Goal: Transaction & Acquisition: Purchase product/service

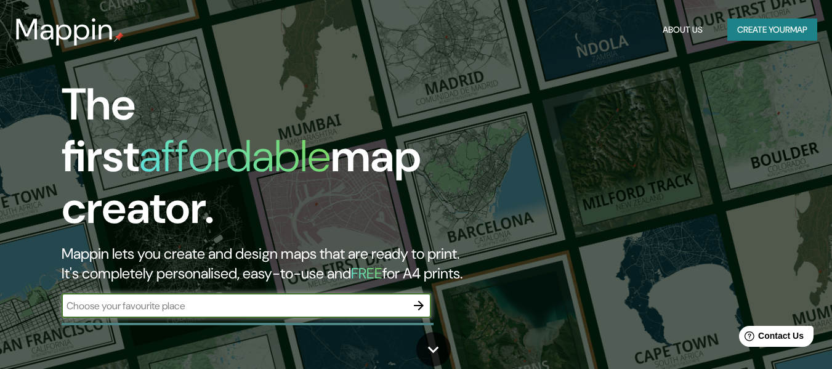
click at [376, 299] on input "text" at bounding box center [234, 306] width 345 height 14
click at [418, 298] on icon "button" at bounding box center [419, 305] width 15 height 15
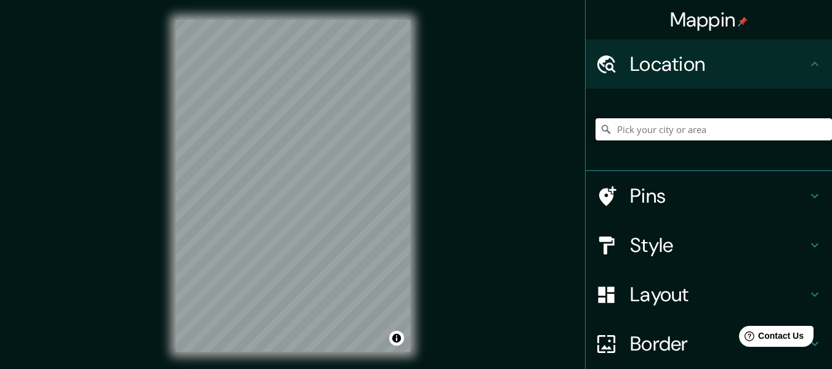
click at [635, 136] on input "Pick your city or area" at bounding box center [714, 129] width 237 height 22
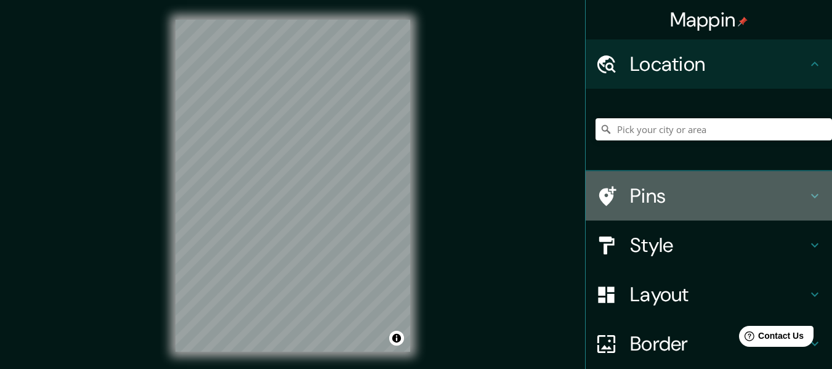
click at [677, 192] on h4 "Pins" at bounding box center [718, 196] width 177 height 25
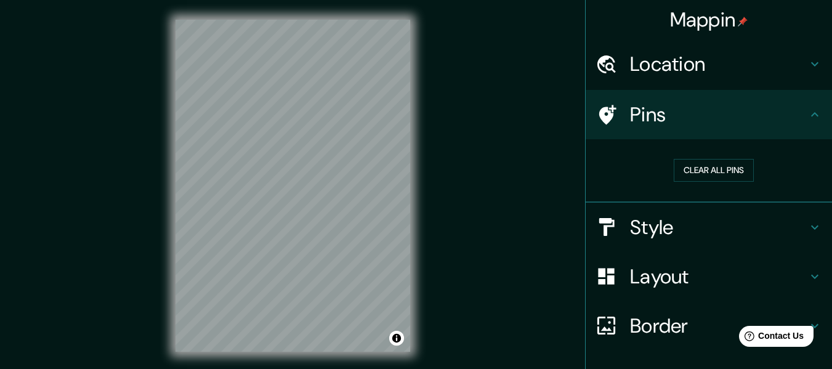
click at [680, 110] on h4 "Pins" at bounding box center [718, 114] width 177 height 25
click at [679, 82] on div "Location" at bounding box center [709, 63] width 246 height 49
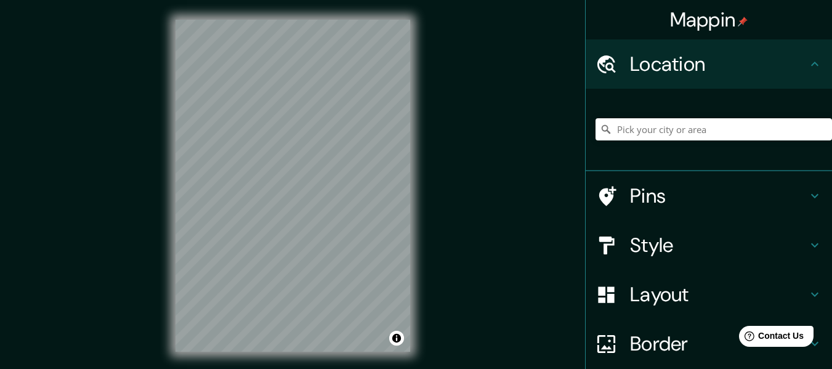
click at [663, 115] on div at bounding box center [714, 130] width 237 height 62
click at [662, 128] on input "Pick your city or area" at bounding box center [714, 129] width 237 height 22
click at [669, 134] on input "Pick your city or area" at bounding box center [714, 129] width 237 height 22
paste input "[URL][DOMAIN_NAME]"
type input "[URL][DOMAIN_NAME]"
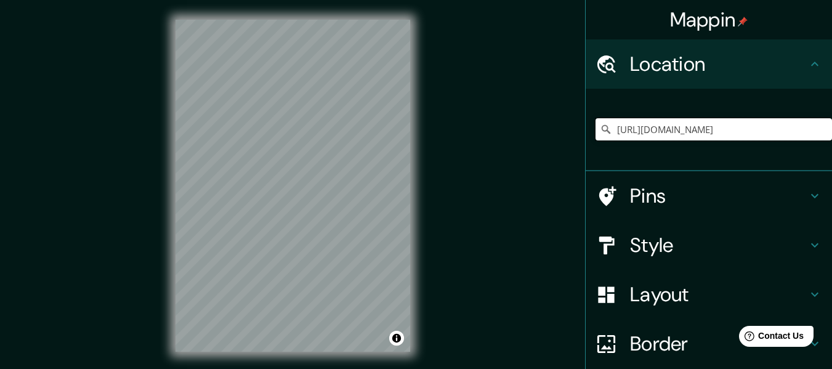
scroll to position [0, 1]
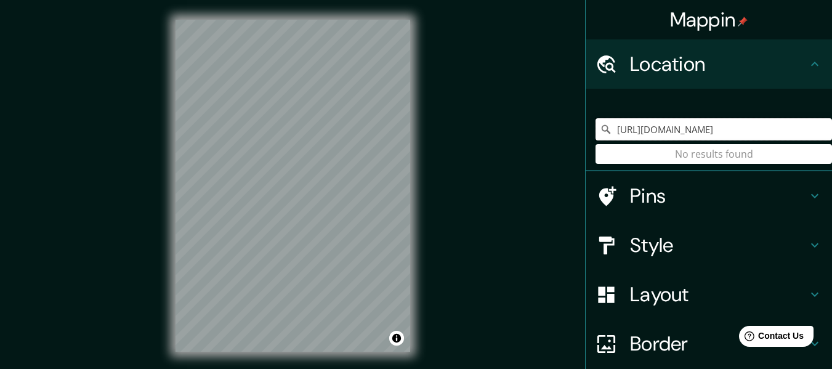
click at [723, 129] on input "[URL][DOMAIN_NAME]" at bounding box center [714, 129] width 237 height 22
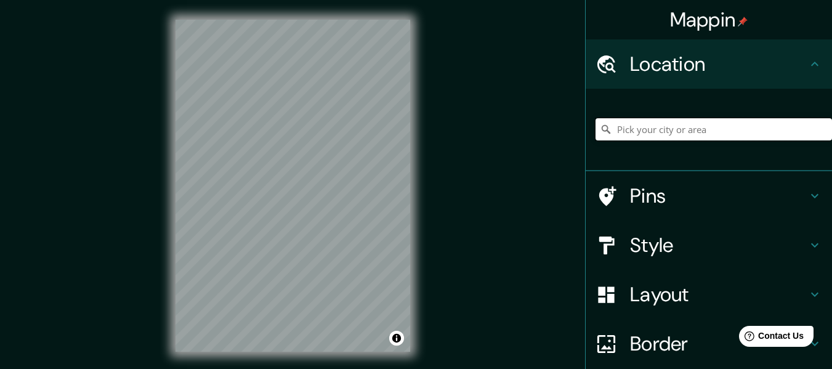
click at [668, 124] on input "Pick your city or area" at bounding box center [714, 129] width 237 height 22
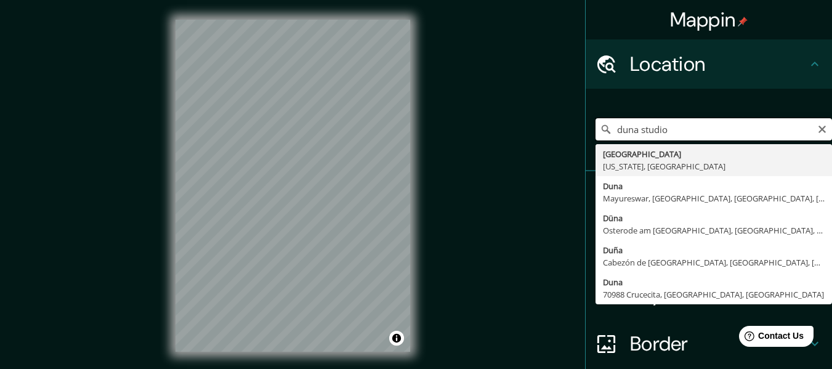
drag, startPoint x: 667, startPoint y: 132, endPoint x: 635, endPoint y: 139, distance: 32.7
click at [635, 139] on input "duna studio" at bounding box center [714, 129] width 237 height 22
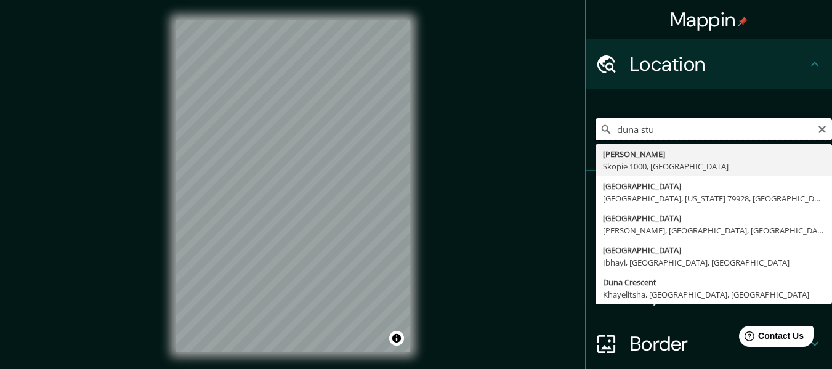
drag, startPoint x: 654, startPoint y: 132, endPoint x: 544, endPoint y: 132, distance: 110.3
click at [544, 132] on div "Mappin Location [GEOGRAPHIC_DATA][PERSON_NAME][STREET_ADDRESS][US_STATE][GEOGRA…" at bounding box center [416, 195] width 832 height 391
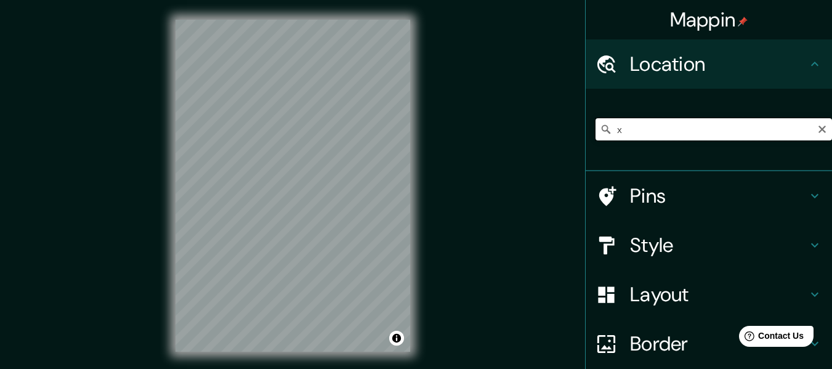
drag, startPoint x: 614, startPoint y: 128, endPoint x: 582, endPoint y: 129, distance: 32.1
click at [586, 129] on div "x" at bounding box center [709, 130] width 246 height 83
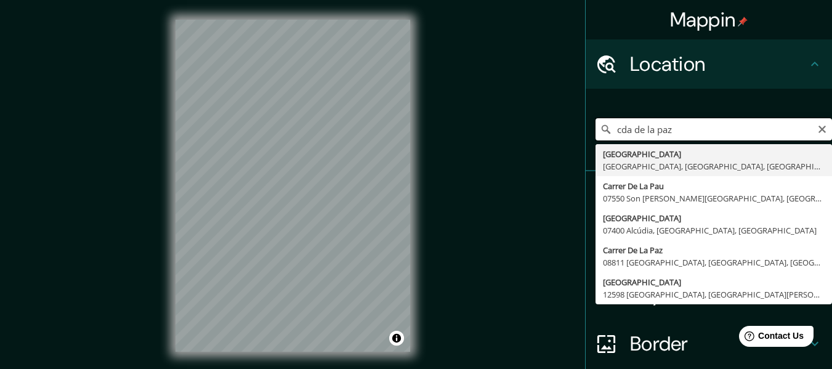
click at [613, 128] on input "cda de la paz" at bounding box center [714, 129] width 237 height 22
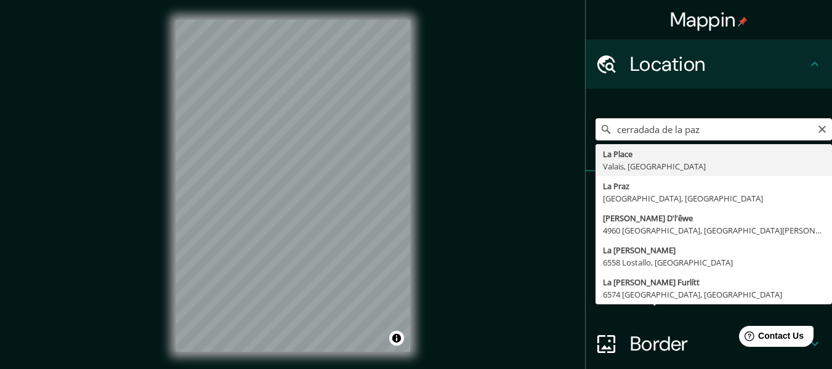
drag, startPoint x: 646, startPoint y: 130, endPoint x: 635, endPoint y: 128, distance: 11.4
click at [635, 128] on input "cerradada de la paz" at bounding box center [714, 129] width 237 height 22
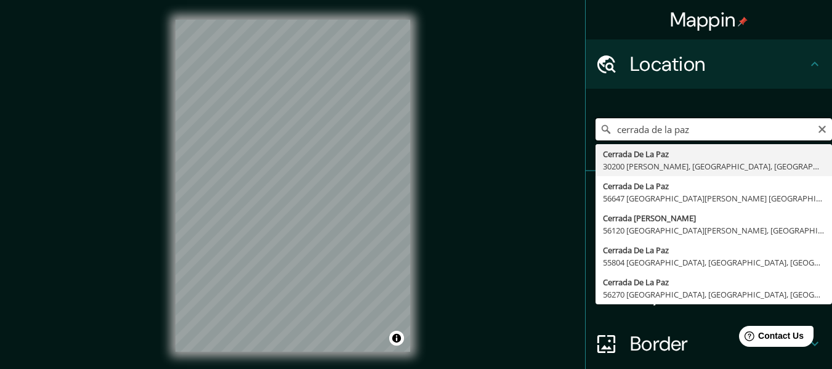
drag, startPoint x: 707, startPoint y: 125, endPoint x: 562, endPoint y: 129, distance: 145.5
click at [562, 129] on div "Mappin Location cerrada de [GEOGRAPHIC_DATA] [GEOGRAPHIC_DATA] [GEOGRAPHIC_DATA…" at bounding box center [416, 195] width 832 height 391
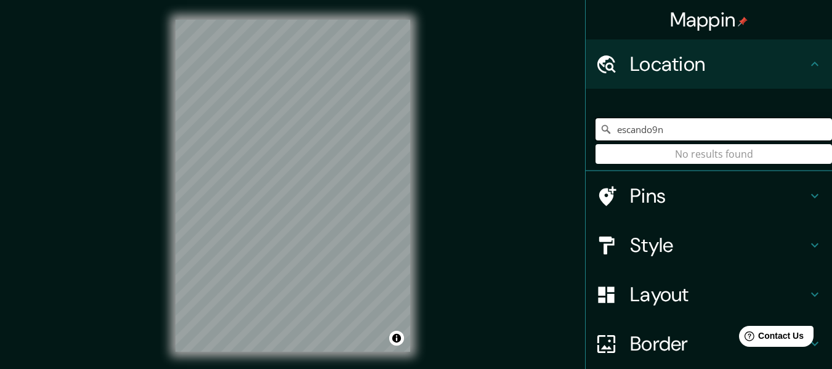
click at [648, 127] on input "escando9n" at bounding box center [714, 129] width 237 height 22
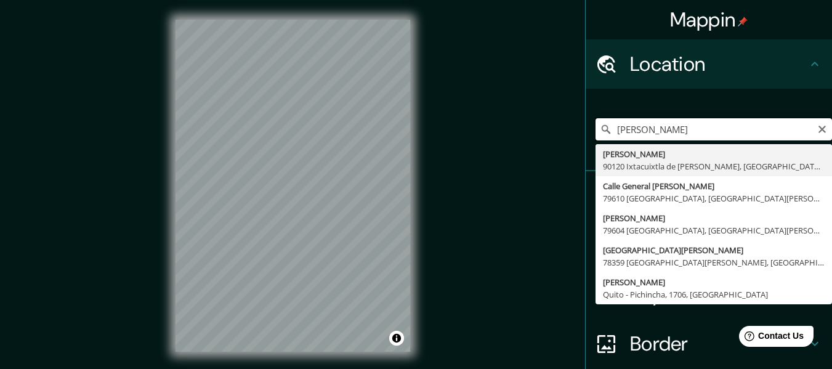
drag, startPoint x: 665, startPoint y: 121, endPoint x: 583, endPoint y: 139, distance: 83.3
click at [586, 139] on div "[PERSON_NAME] 90120 Ixtacuixtla de [PERSON_NAME], [GEOGRAPHIC_DATA], [GEOGRAPHI…" at bounding box center [709, 130] width 246 height 83
paste input "[STREET_ADDRESS][PERSON_NAME][PERSON_NAME]"
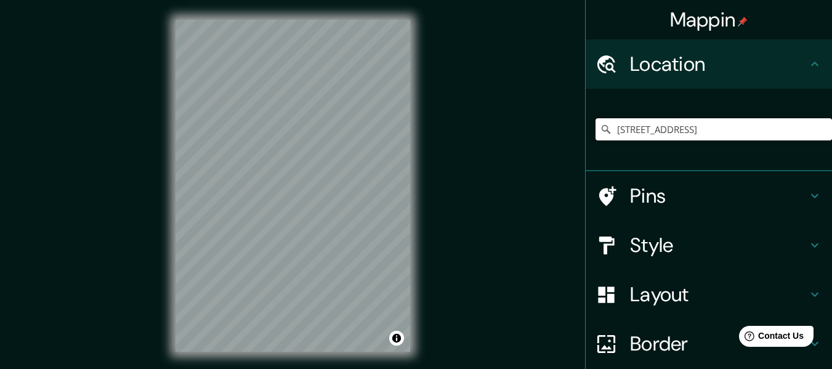
type input "[STREET_ADDRESS]"
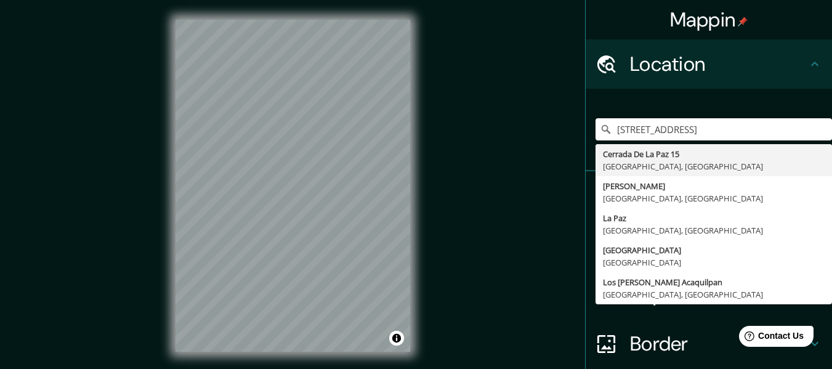
click at [815, 105] on div "[STREET_ADDRESS][PERSON_NAME] [GEOGRAPHIC_DATA] [GEOGRAPHIC_DATA], [GEOGRAPHIC_…" at bounding box center [714, 130] width 237 height 62
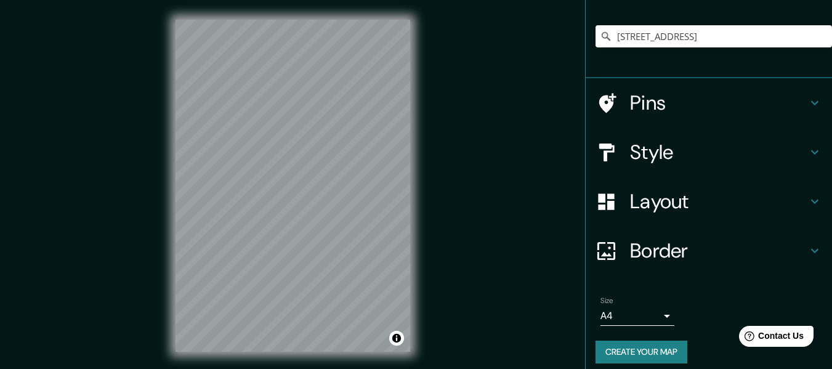
scroll to position [102, 0]
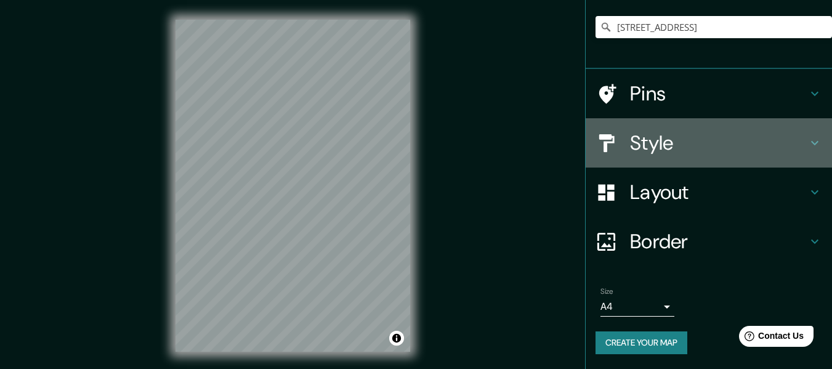
click at [683, 158] on div "Style" at bounding box center [709, 142] width 246 height 49
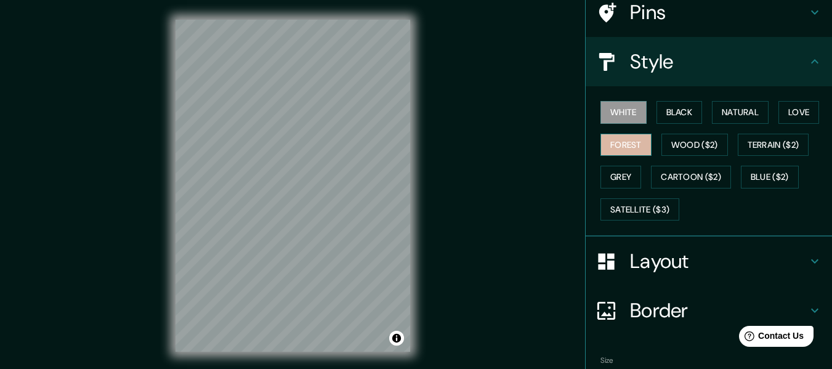
click at [638, 142] on button "Forest" at bounding box center [626, 145] width 51 height 23
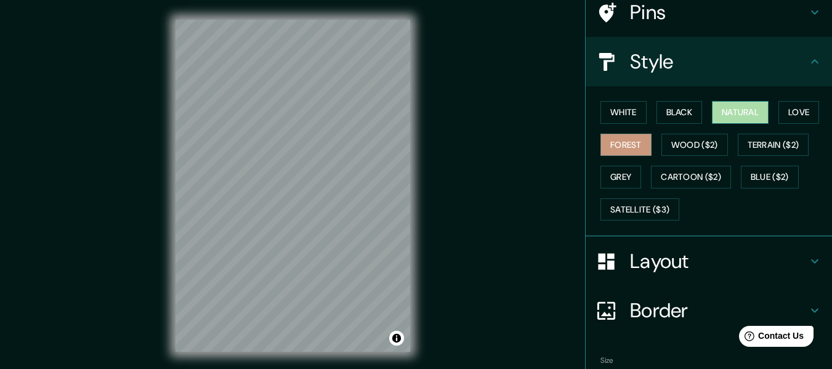
click at [738, 116] on button "Natural" at bounding box center [740, 112] width 57 height 23
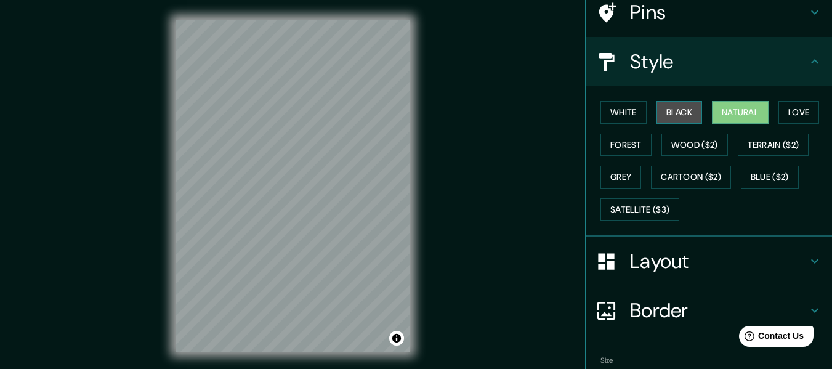
click at [684, 111] on button "Black" at bounding box center [680, 112] width 46 height 23
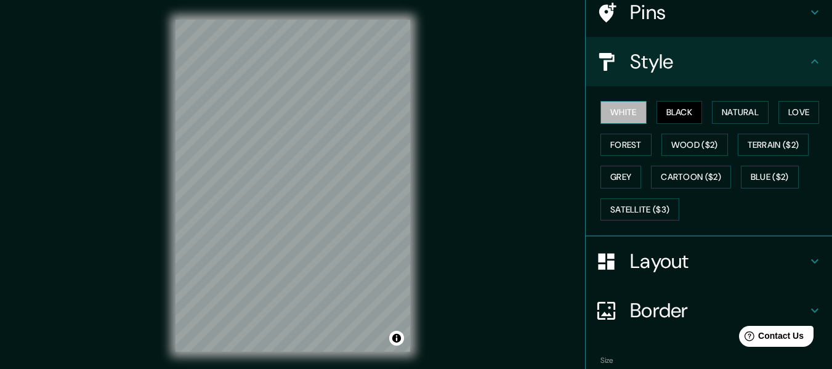
click at [630, 108] on button "White" at bounding box center [624, 112] width 46 height 23
click at [625, 170] on button "Grey" at bounding box center [621, 177] width 41 height 23
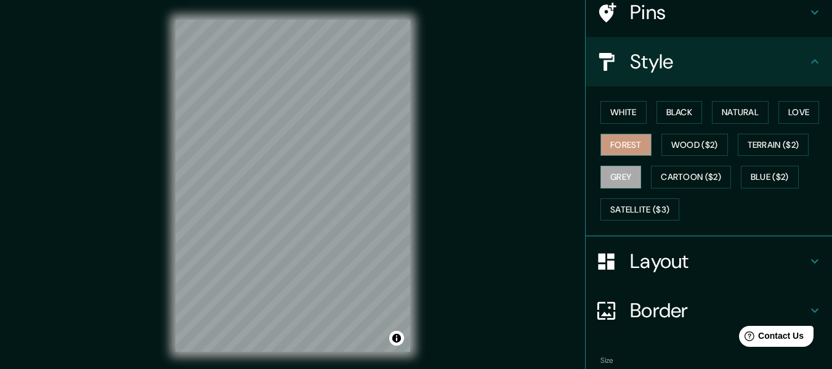
click at [638, 151] on button "Forest" at bounding box center [626, 145] width 51 height 23
click at [637, 205] on button "Satellite ($3)" at bounding box center [640, 209] width 79 height 23
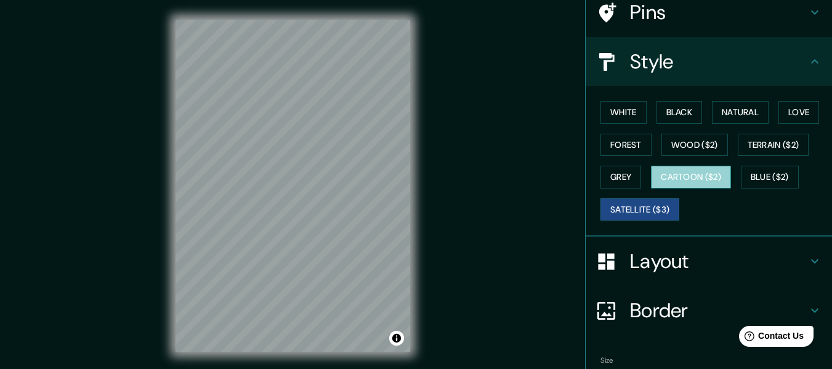
click at [701, 171] on button "Cartoon ($2)" at bounding box center [691, 177] width 80 height 23
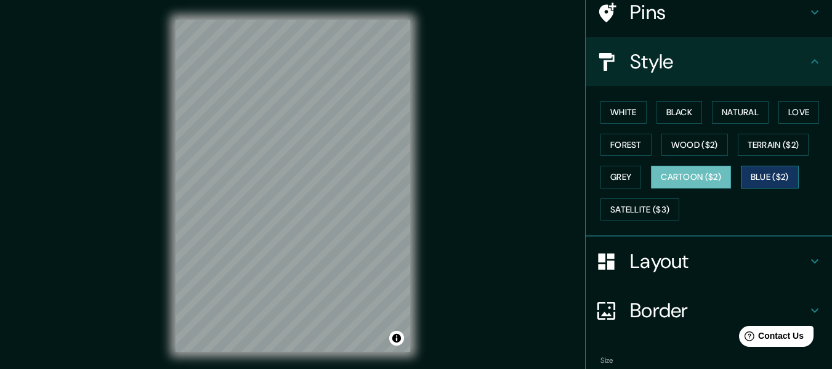
click at [763, 173] on button "Blue ($2)" at bounding box center [770, 177] width 58 height 23
click at [601, 174] on button "Grey" at bounding box center [621, 177] width 41 height 23
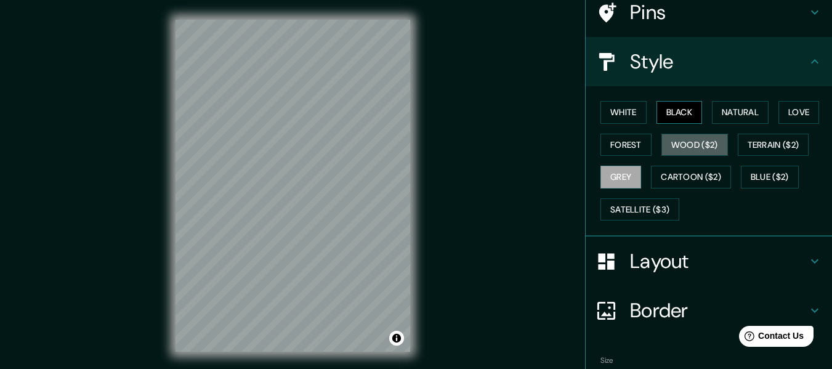
drag, startPoint x: 655, startPoint y: 142, endPoint x: 667, endPoint y: 120, distance: 25.4
click at [662, 140] on button "Wood ($2)" at bounding box center [695, 145] width 67 height 23
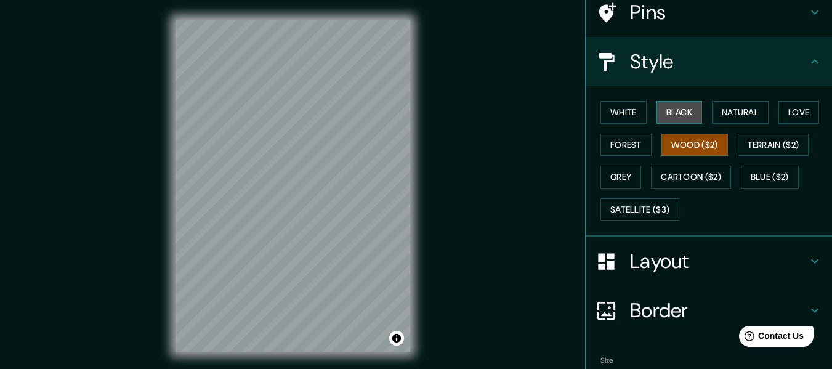
click at [669, 113] on button "Black" at bounding box center [680, 112] width 46 height 23
click at [640, 123] on div "White Black Natural Love Forest Wood ($2) Terrain ($2) Grey Cartoon ($2) Blue (…" at bounding box center [714, 160] width 237 height 129
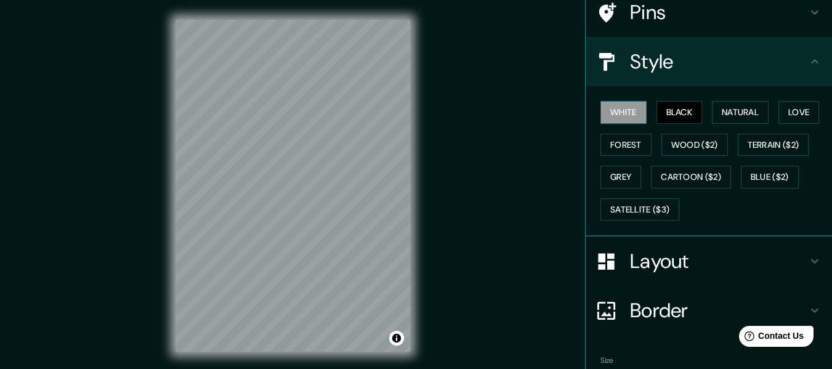
click at [622, 117] on button "White" at bounding box center [624, 112] width 46 height 23
click at [618, 150] on button "Forest" at bounding box center [626, 145] width 51 height 23
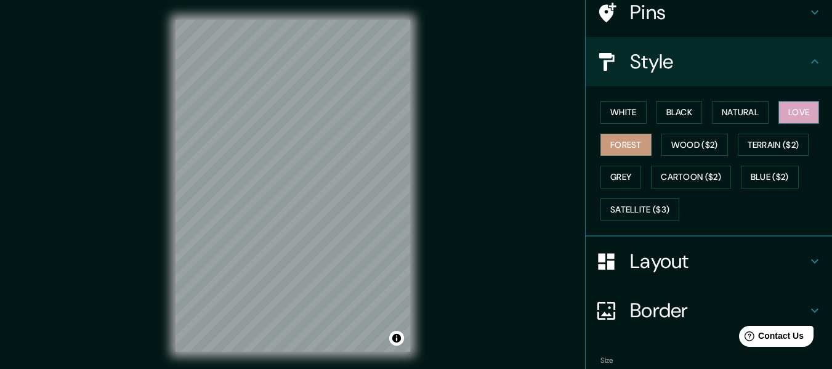
click at [780, 107] on button "Love" at bounding box center [799, 112] width 41 height 23
click at [621, 138] on button "Forest" at bounding box center [626, 145] width 51 height 23
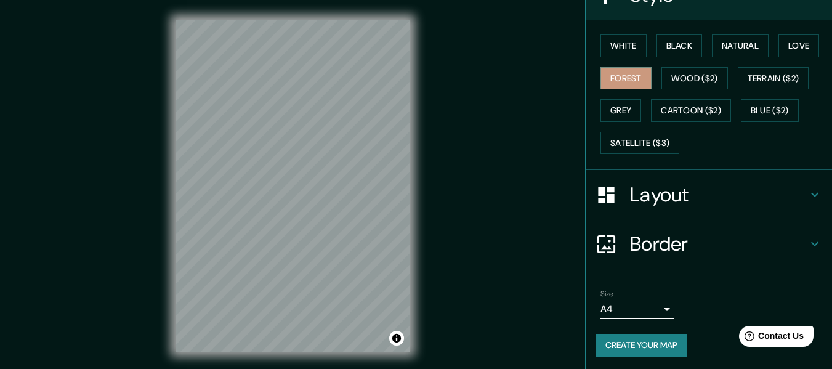
scroll to position [171, 0]
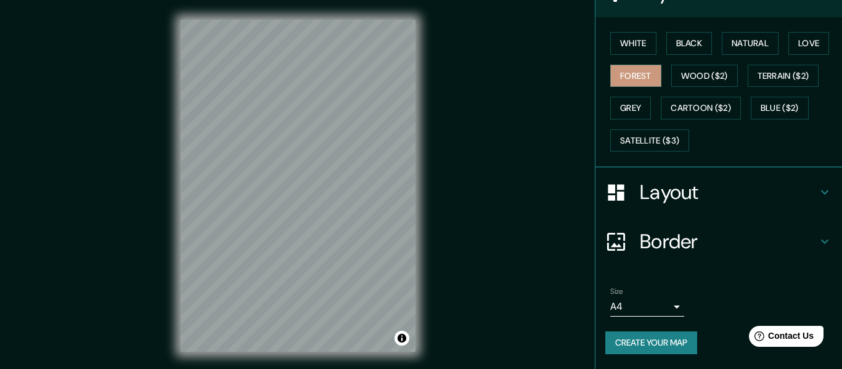
click at [660, 302] on body "Mappin Location [STREET_ADDRESS][PERSON_NAME], [GEOGRAPHIC_DATA] [GEOGRAPHIC_DA…" at bounding box center [421, 184] width 842 height 369
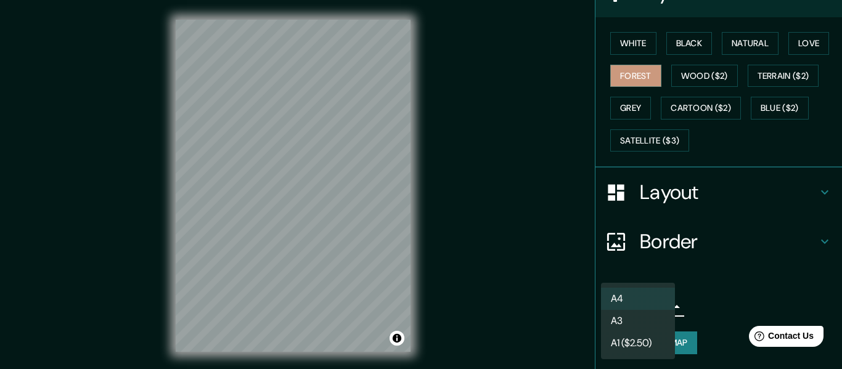
click at [647, 323] on li "A3" at bounding box center [638, 321] width 74 height 22
type input "a4"
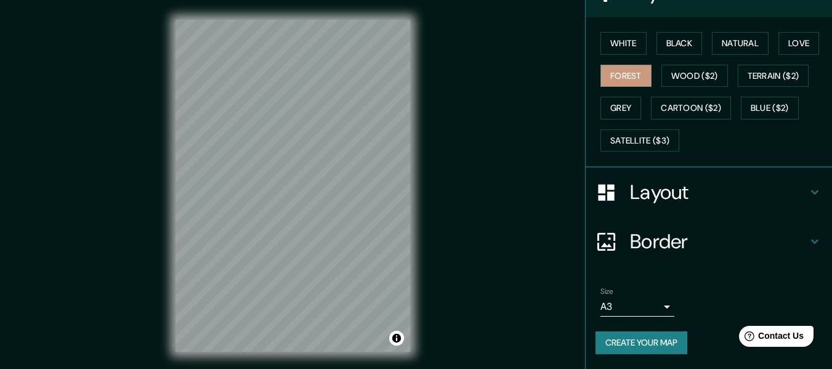
click at [666, 201] on h4 "Layout" at bounding box center [718, 192] width 177 height 25
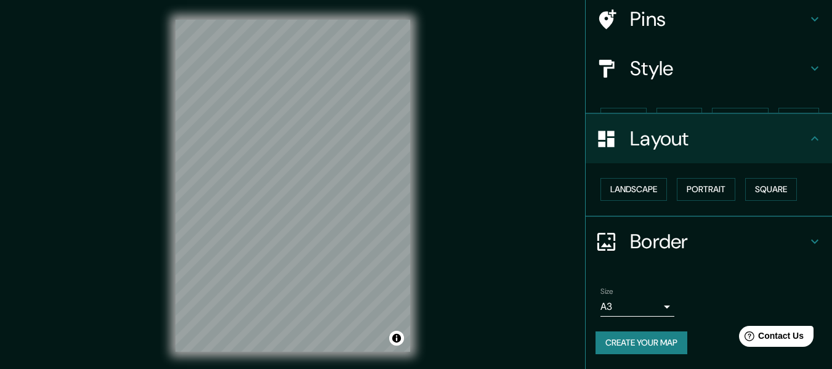
scroll to position [74, 0]
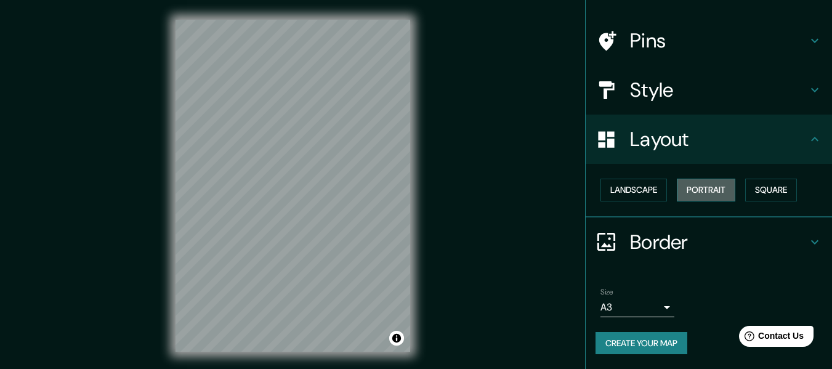
click at [710, 184] on button "Portrait" at bounding box center [706, 190] width 59 height 23
click at [758, 191] on button "Square" at bounding box center [772, 190] width 52 height 23
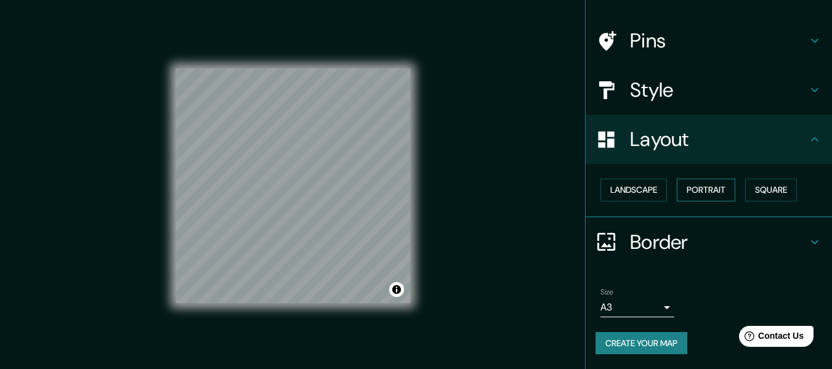
click at [706, 189] on button "Portrait" at bounding box center [706, 190] width 59 height 23
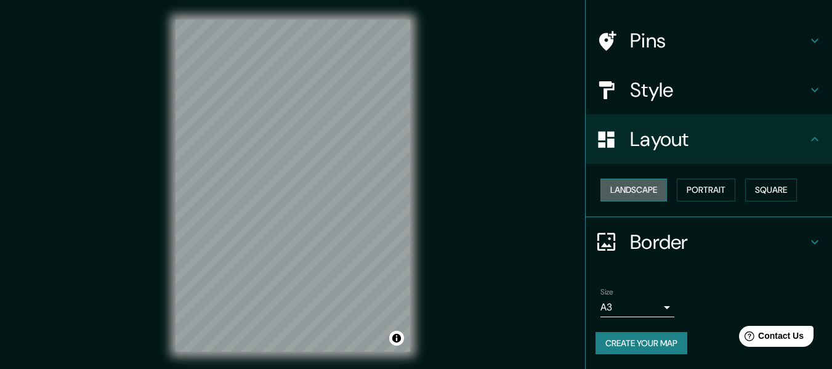
click at [607, 184] on button "Landscape" at bounding box center [634, 190] width 67 height 23
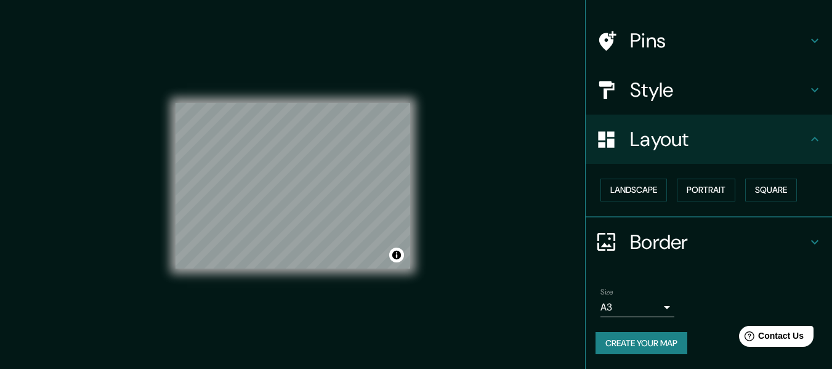
click at [739, 188] on div "Landscape [GEOGRAPHIC_DATA]" at bounding box center [714, 190] width 237 height 33
click at [752, 187] on button "Square" at bounding box center [772, 190] width 52 height 23
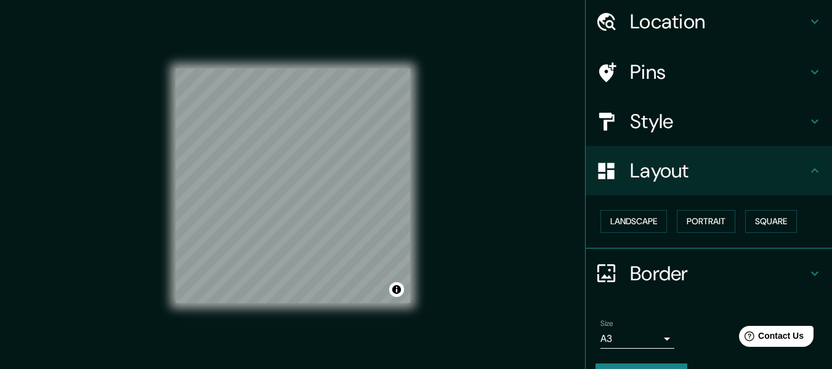
scroll to position [12, 0]
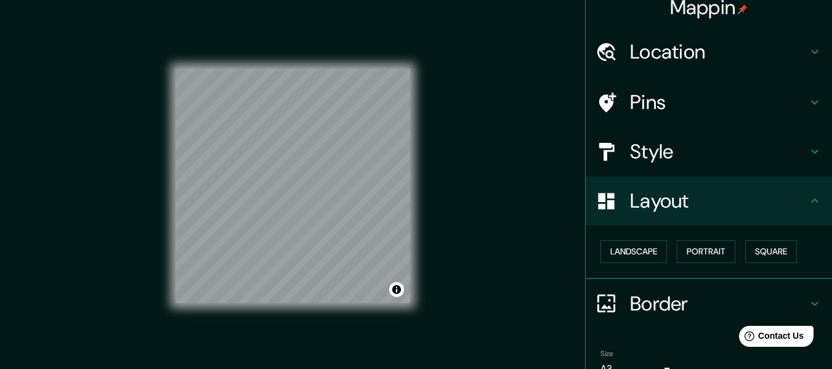
click at [636, 163] on h4 "Style" at bounding box center [718, 151] width 177 height 25
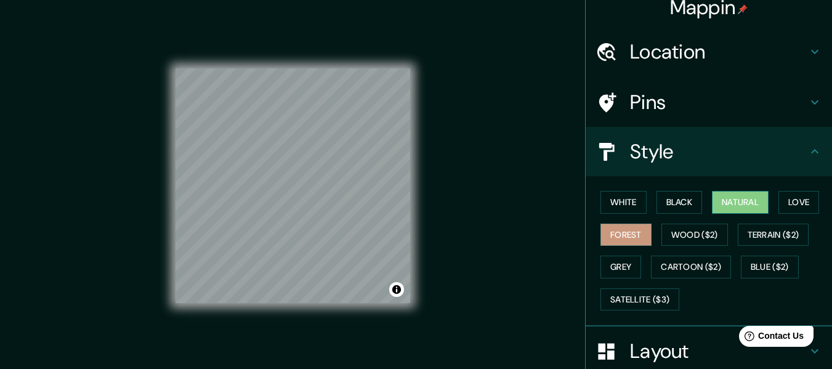
click at [713, 201] on button "Natural" at bounding box center [740, 202] width 57 height 23
click at [788, 197] on button "Love" at bounding box center [799, 202] width 41 height 23
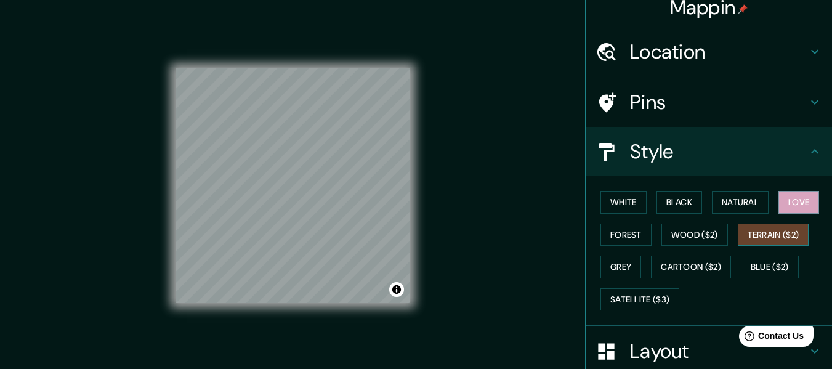
click at [765, 234] on button "Terrain ($2)" at bounding box center [773, 235] width 71 height 23
click at [621, 206] on button "White" at bounding box center [624, 202] width 46 height 23
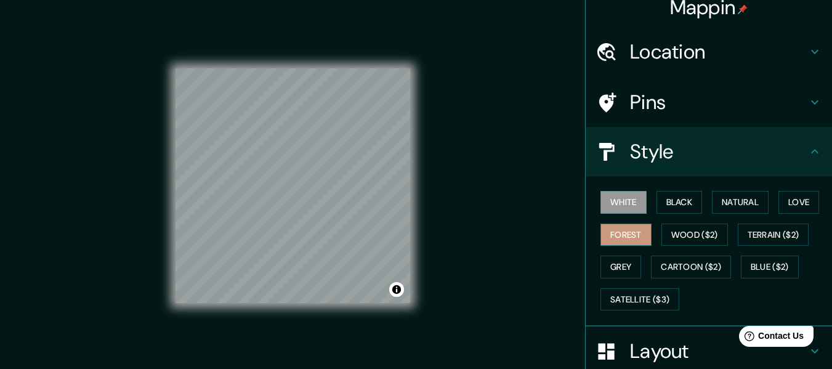
click at [612, 225] on button "Forest" at bounding box center [626, 235] width 51 height 23
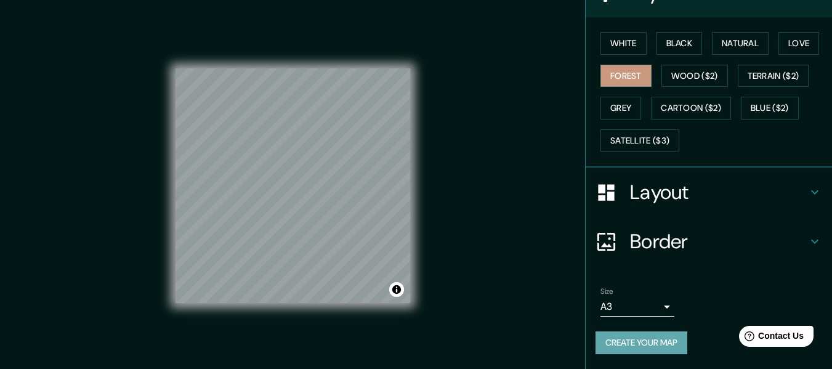
click at [660, 335] on button "Create your map" at bounding box center [642, 342] width 92 height 23
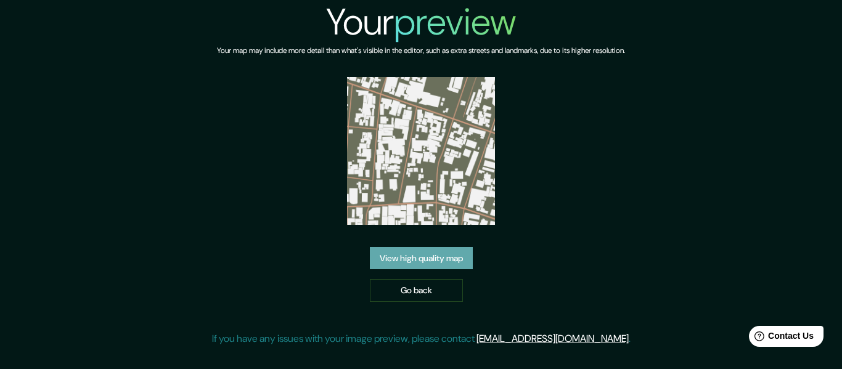
click at [462, 262] on link "View high quality map" at bounding box center [421, 258] width 103 height 23
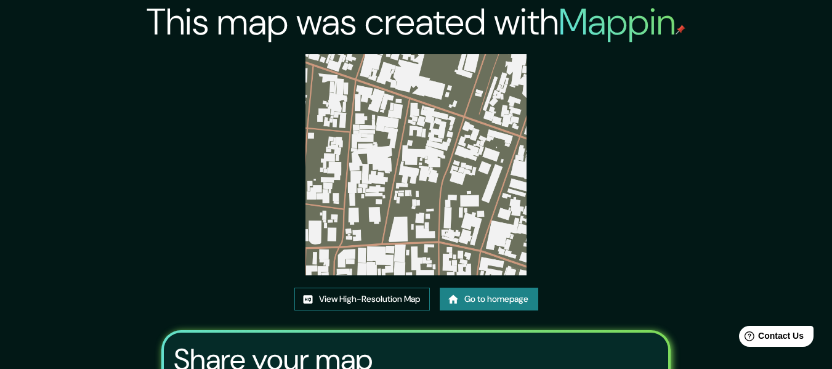
click at [368, 300] on link "View High-Resolution Map" at bounding box center [363, 299] width 136 height 23
